Goal: Task Accomplishment & Management: Manage account settings

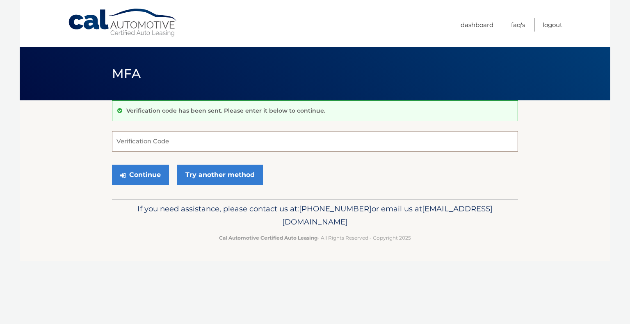
click at [168, 143] on input "Verification Code" at bounding box center [315, 141] width 406 height 20
type input "412543"
click at [152, 173] on button "Continue" at bounding box center [140, 175] width 57 height 20
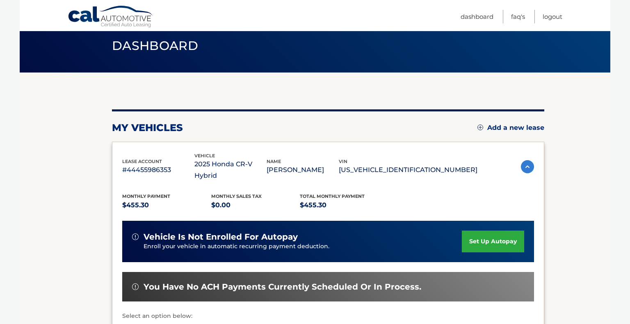
scroll to position [62, 0]
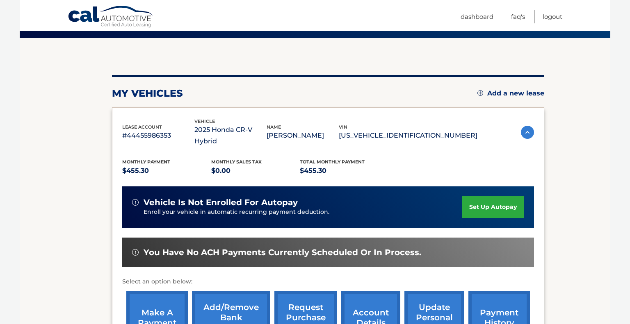
click at [468, 196] on link "set up autopay" at bounding box center [493, 207] width 62 height 22
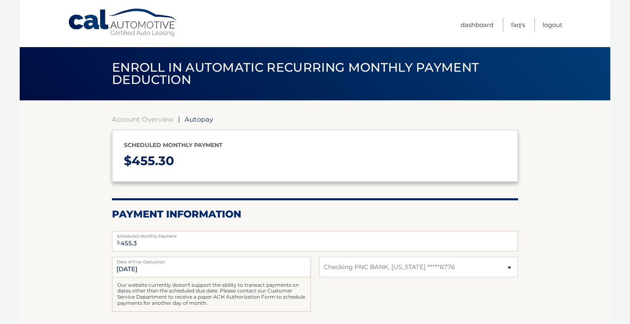
select select "N2JkMWEwNTAtNDZmMC00ZTIyLTg5ZDMtMjFjODJmY2M4Y2Ji"
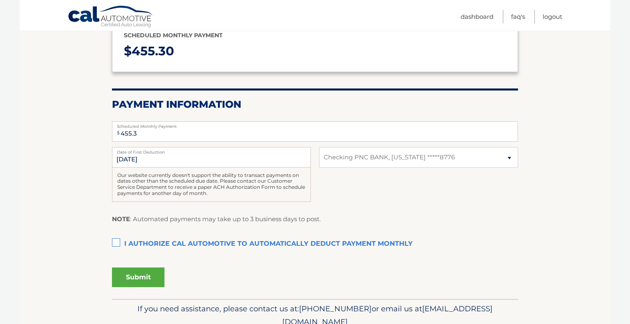
scroll to position [113, 0]
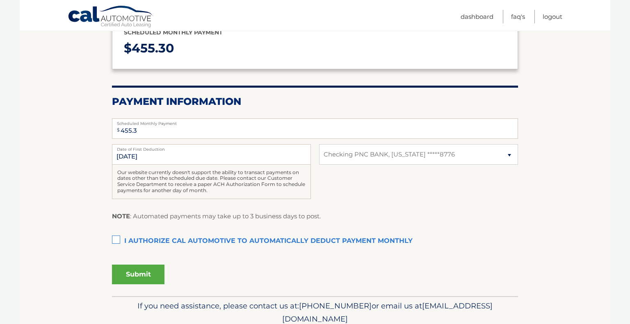
click at [113, 239] on label "I authorize cal automotive to automatically deduct payment monthly This checkbo…" at bounding box center [315, 241] width 406 height 16
click at [0, 0] on input "I authorize cal automotive to automatically deduct payment monthly This checkbo…" at bounding box center [0, 0] width 0 height 0
click at [130, 271] on button "Submit" at bounding box center [138, 275] width 52 height 20
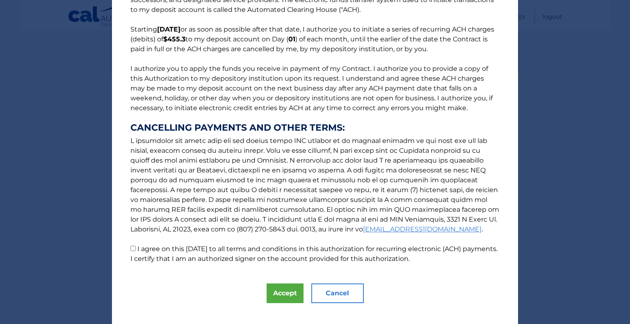
scroll to position [63, 0]
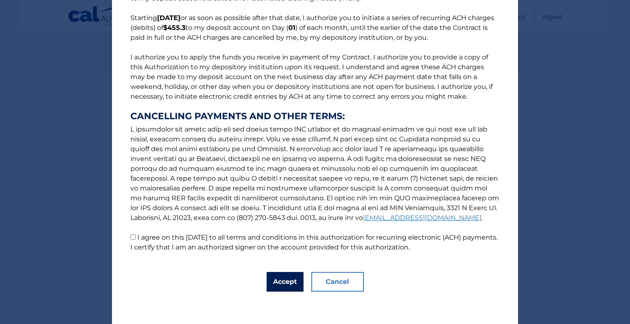
click at [279, 288] on button "Accept" at bounding box center [284, 282] width 37 height 20
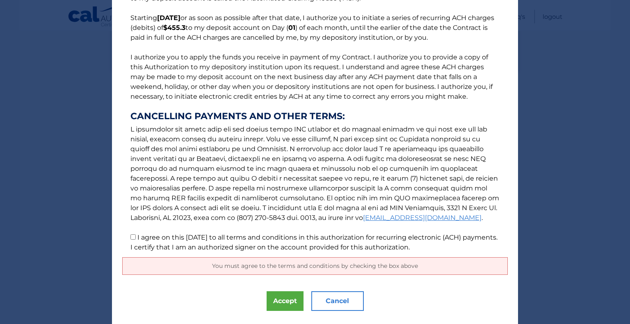
click at [131, 237] on input "I agree on this 09/18/2025 to all terms and conditions in this authorization fo…" at bounding box center [132, 236] width 5 height 5
checkbox input "true"
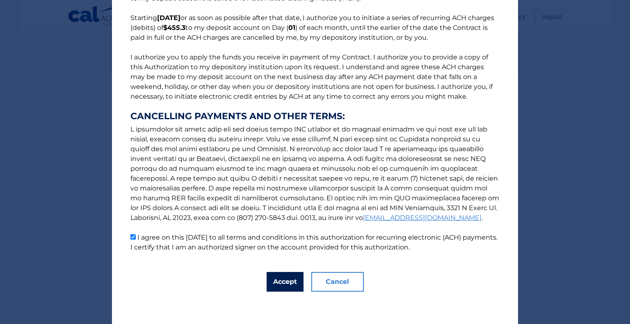
click at [282, 280] on button "Accept" at bounding box center [284, 282] width 37 height 20
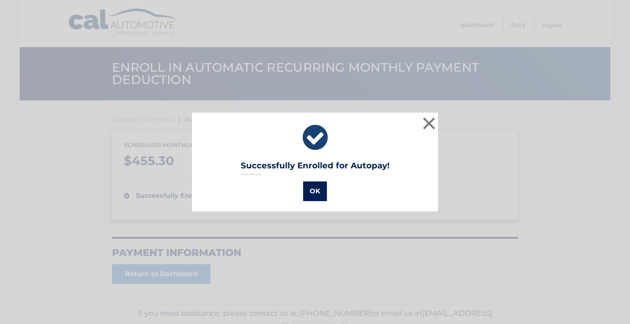
click at [312, 193] on button "OK" at bounding box center [315, 192] width 24 height 20
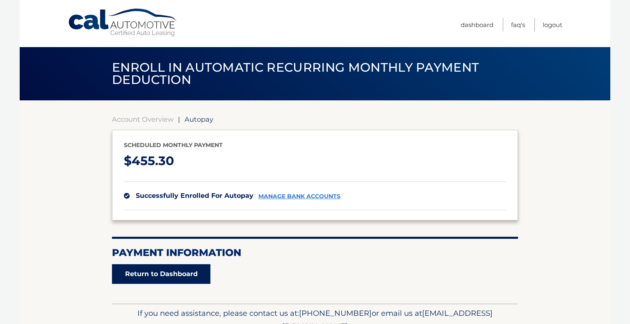
click at [176, 280] on link "Return to Dashboard" at bounding box center [161, 274] width 98 height 20
